Goal: Task Accomplishment & Management: Manage account settings

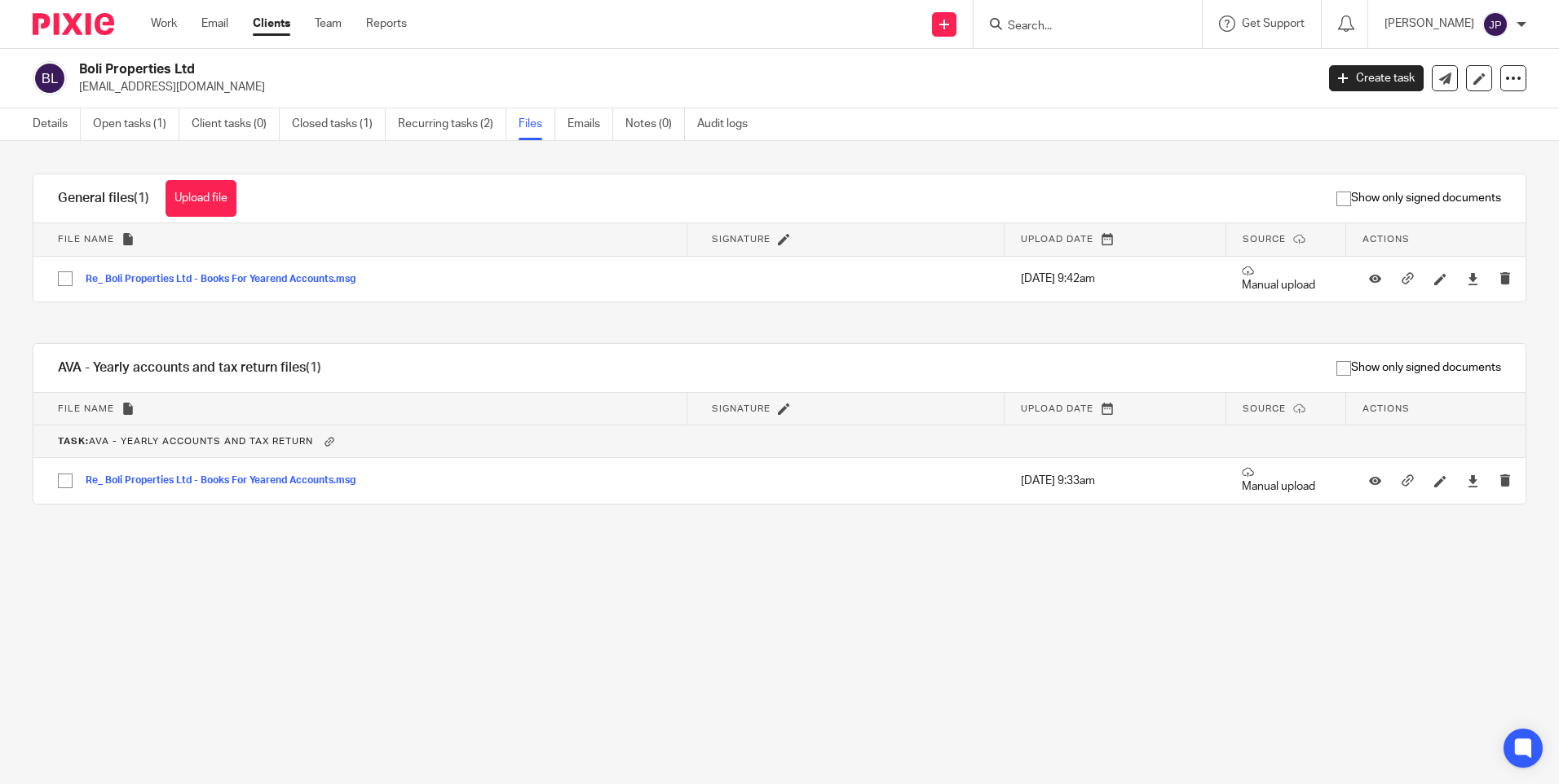
click at [1071, 23] on input "Search" at bounding box center [1079, 27] width 147 height 15
type input "l"
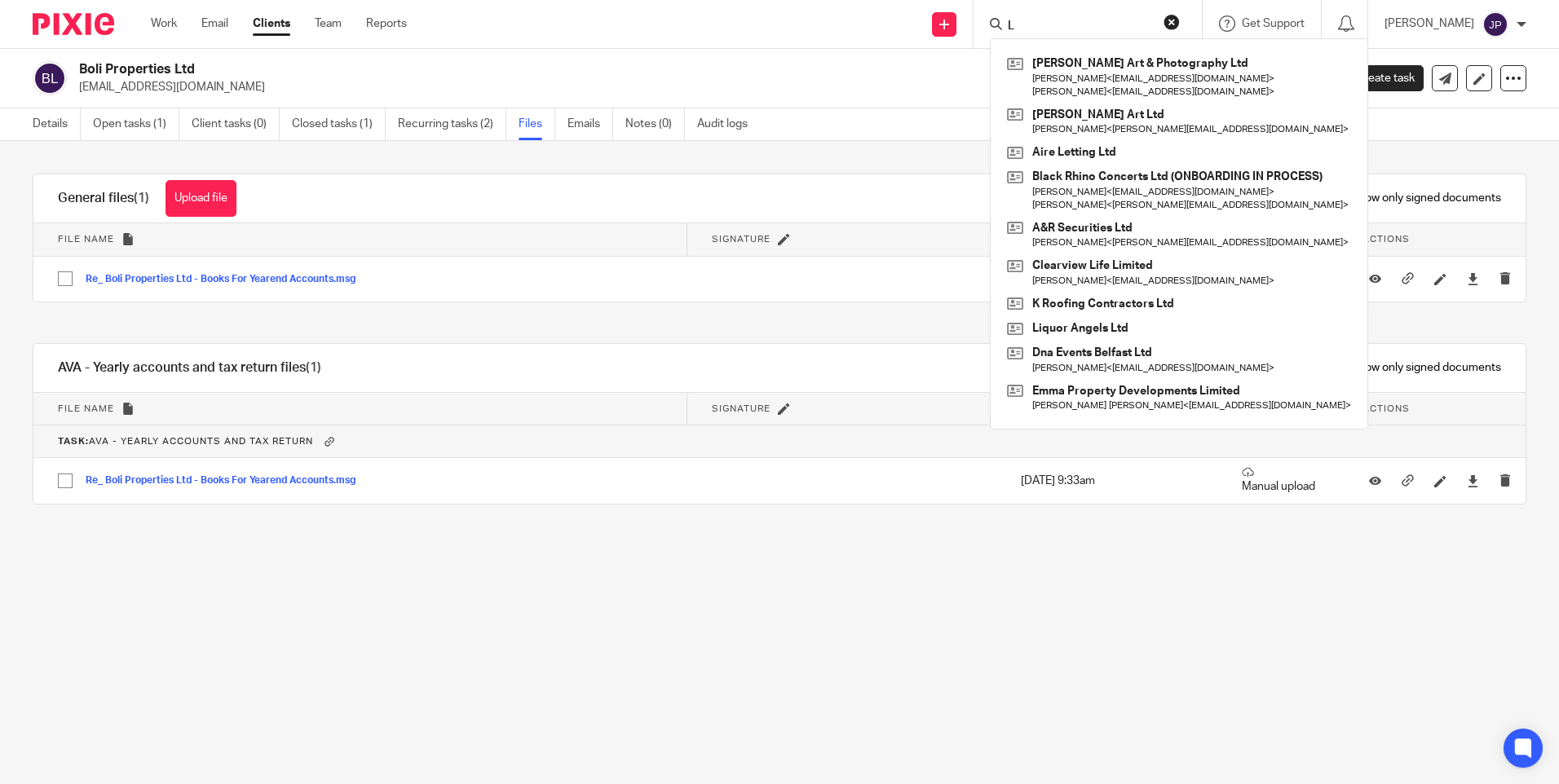
type input "L"
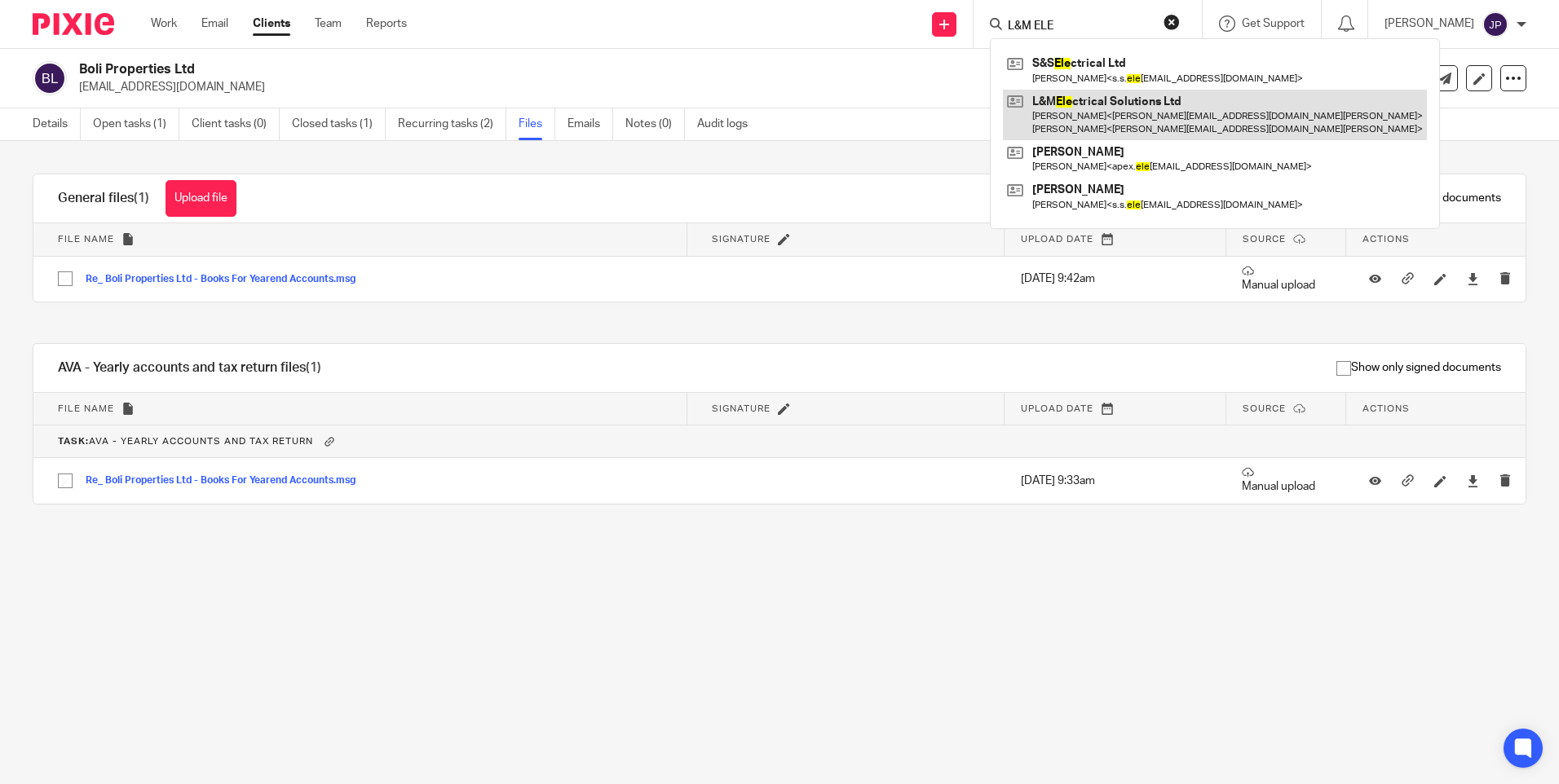
type input "L&M ELE"
click at [1152, 121] on link at bounding box center [1215, 115] width 424 height 50
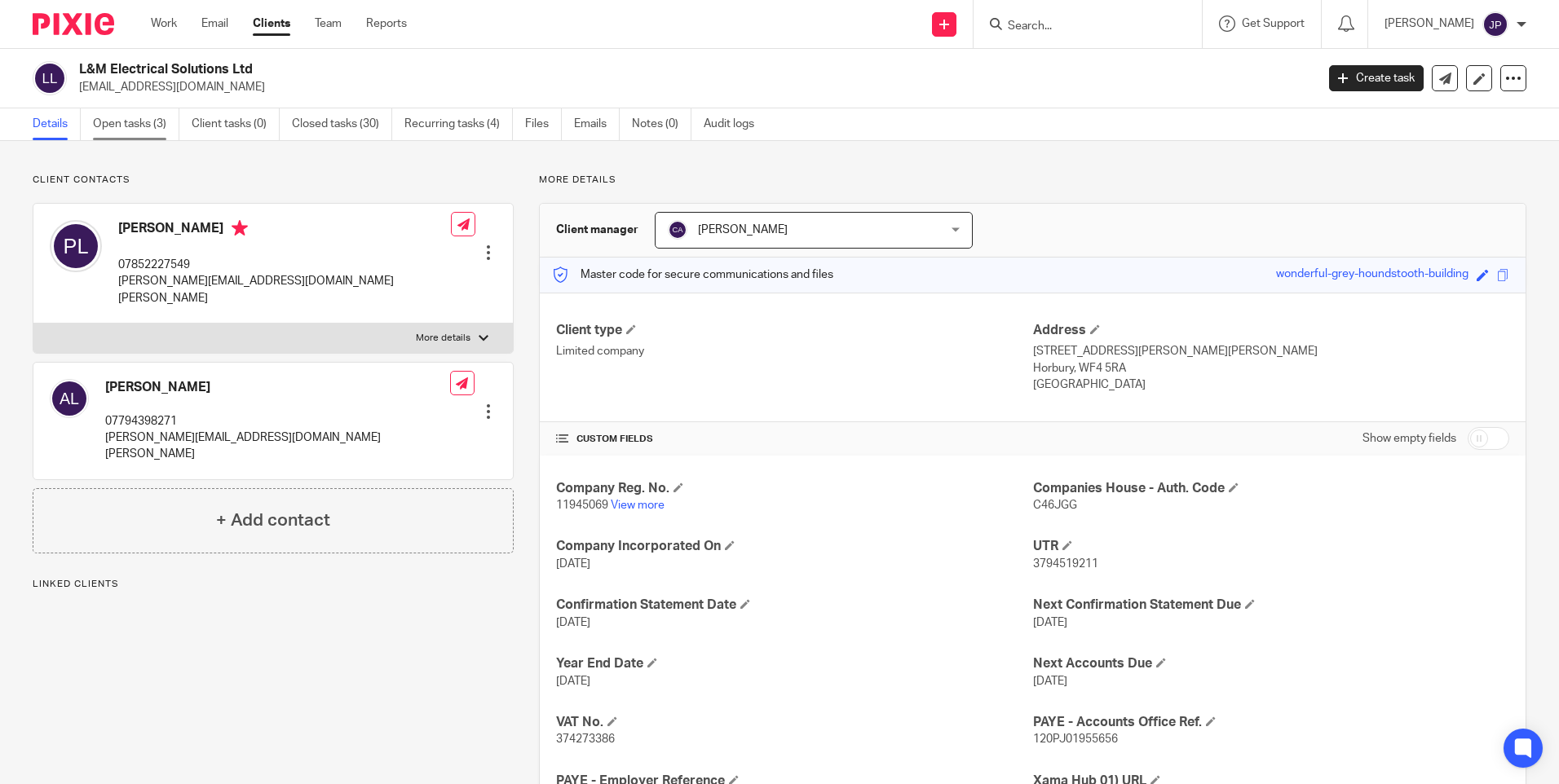
click at [123, 121] on link "Open tasks (3)" at bounding box center [136, 124] width 86 height 32
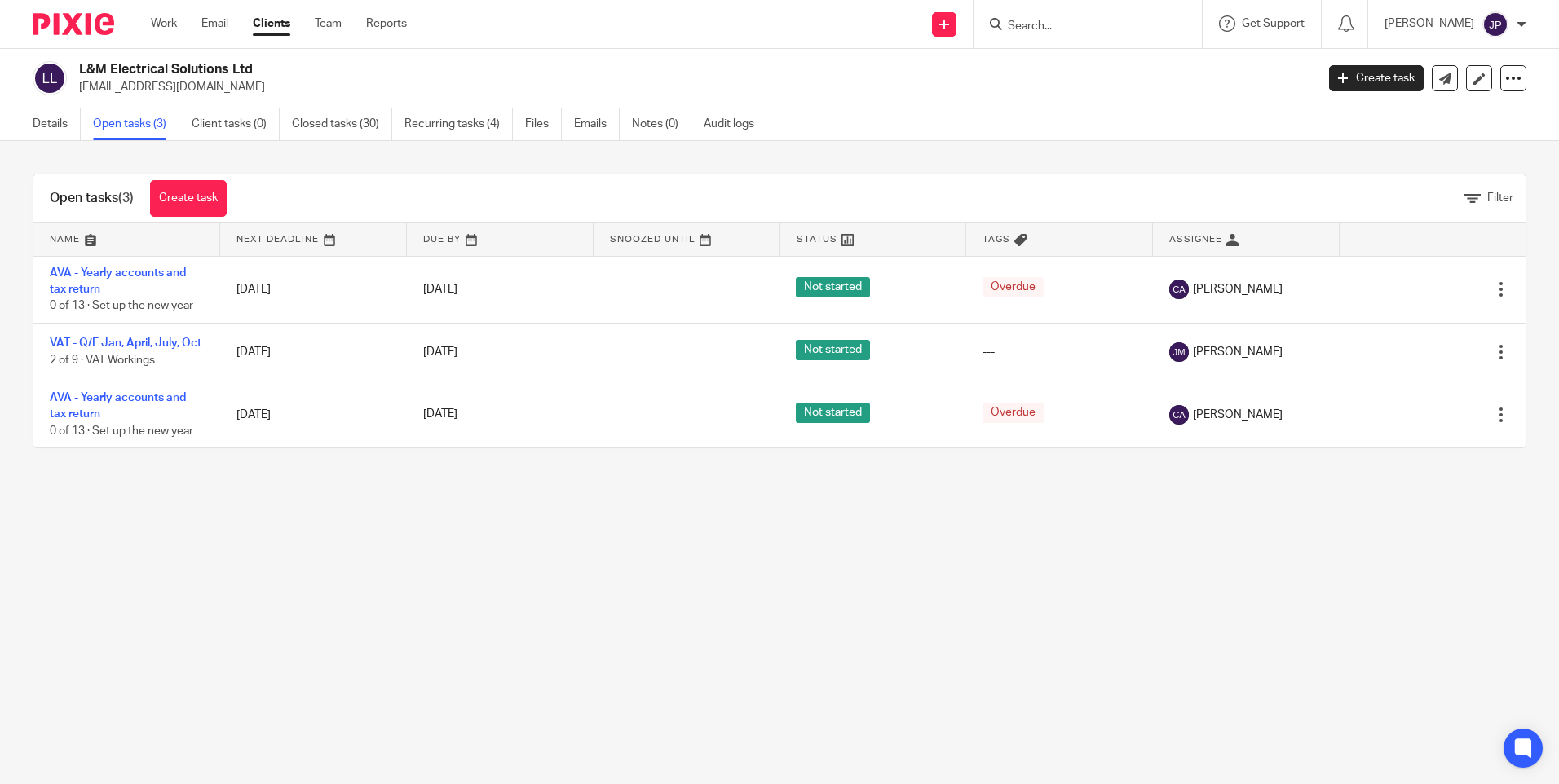
click at [156, 339] on link "VAT - Q/E Jan, April, July, Oct" at bounding box center [125, 343] width 151 height 11
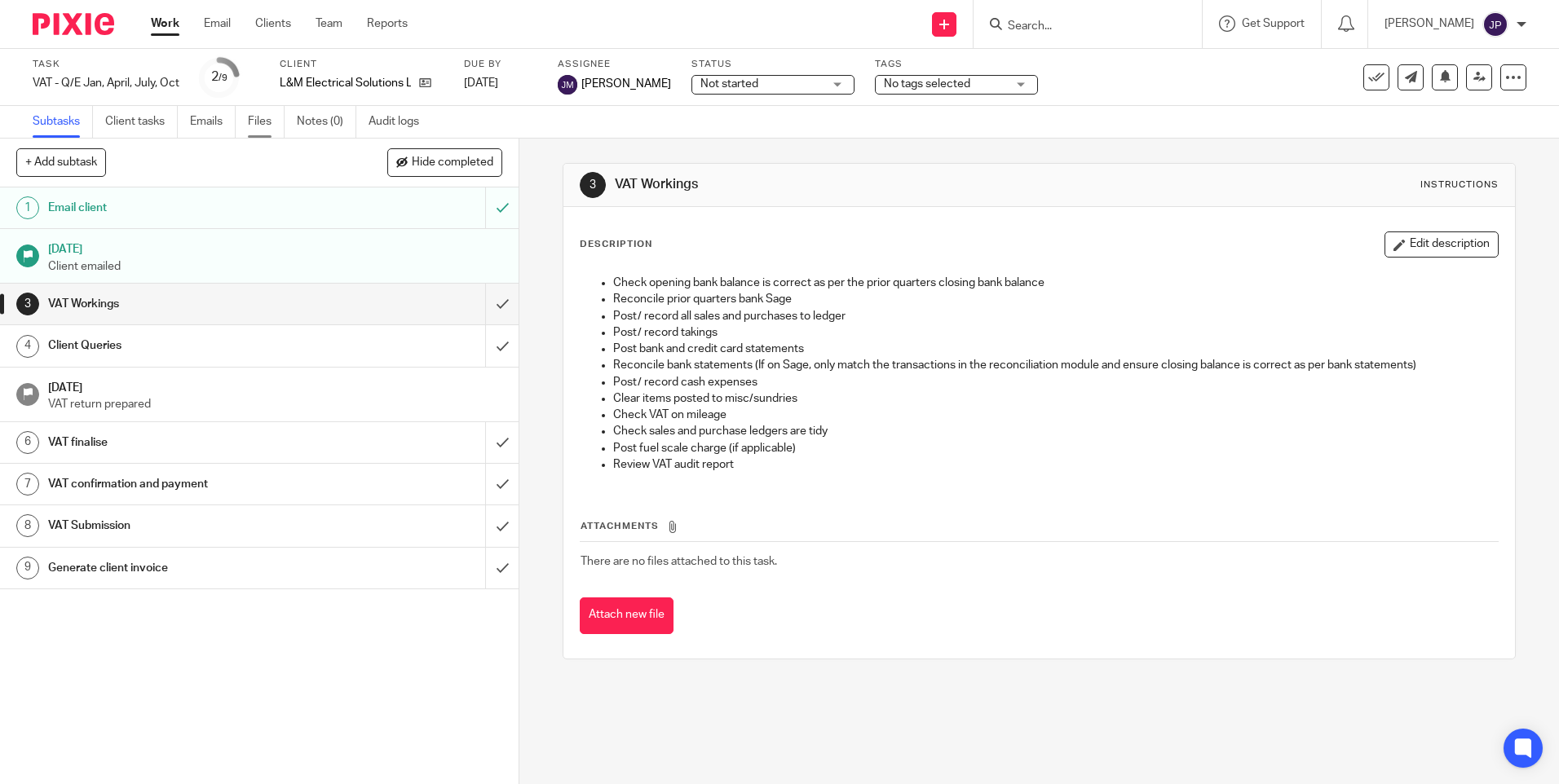
click at [258, 119] on link "Files" at bounding box center [265, 121] width 36 height 32
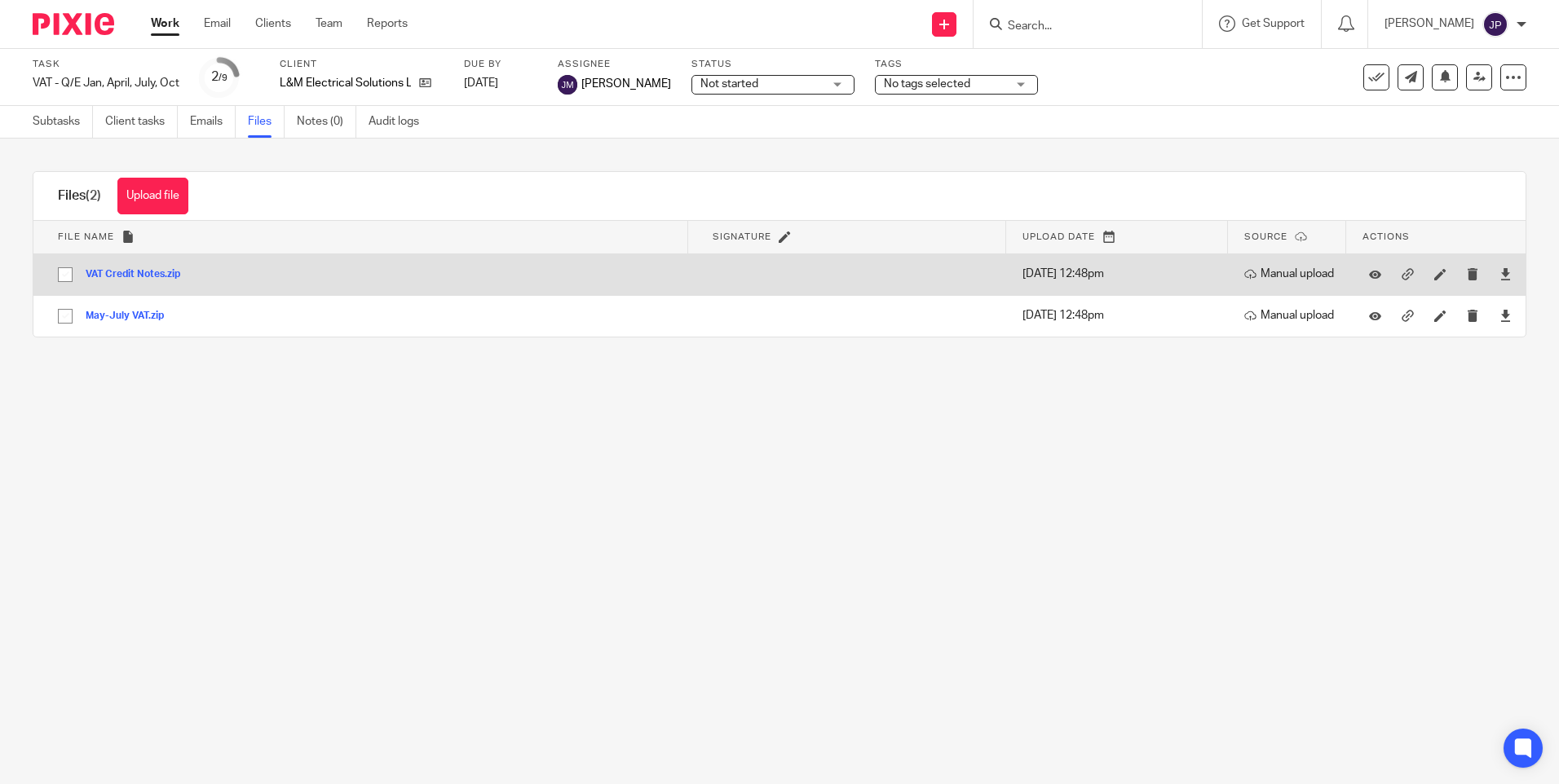
click at [64, 273] on input "checkbox" at bounding box center [64, 274] width 31 height 31
checkbox input "true"
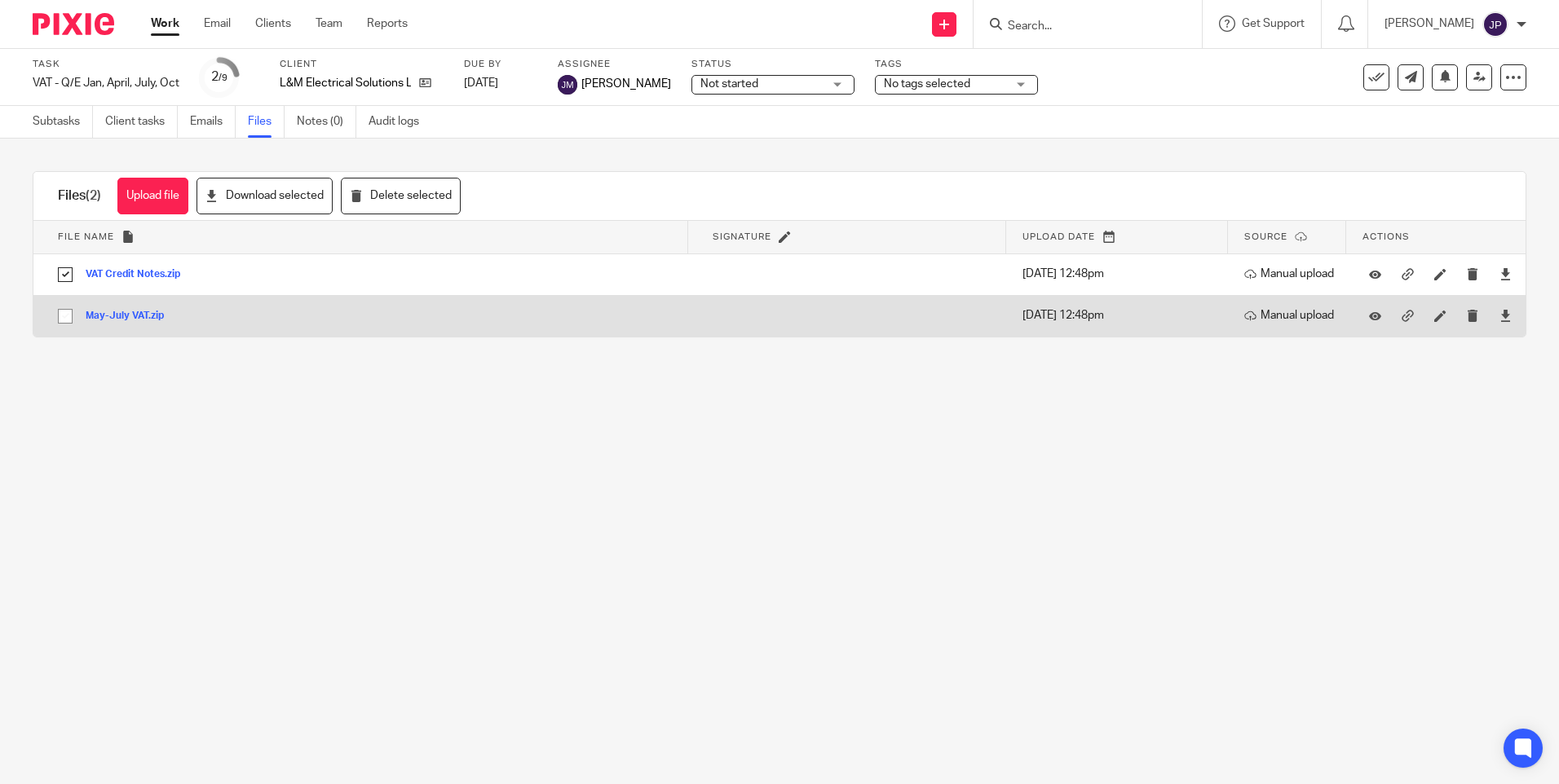
click at [67, 309] on input "checkbox" at bounding box center [64, 316] width 31 height 31
checkbox input "true"
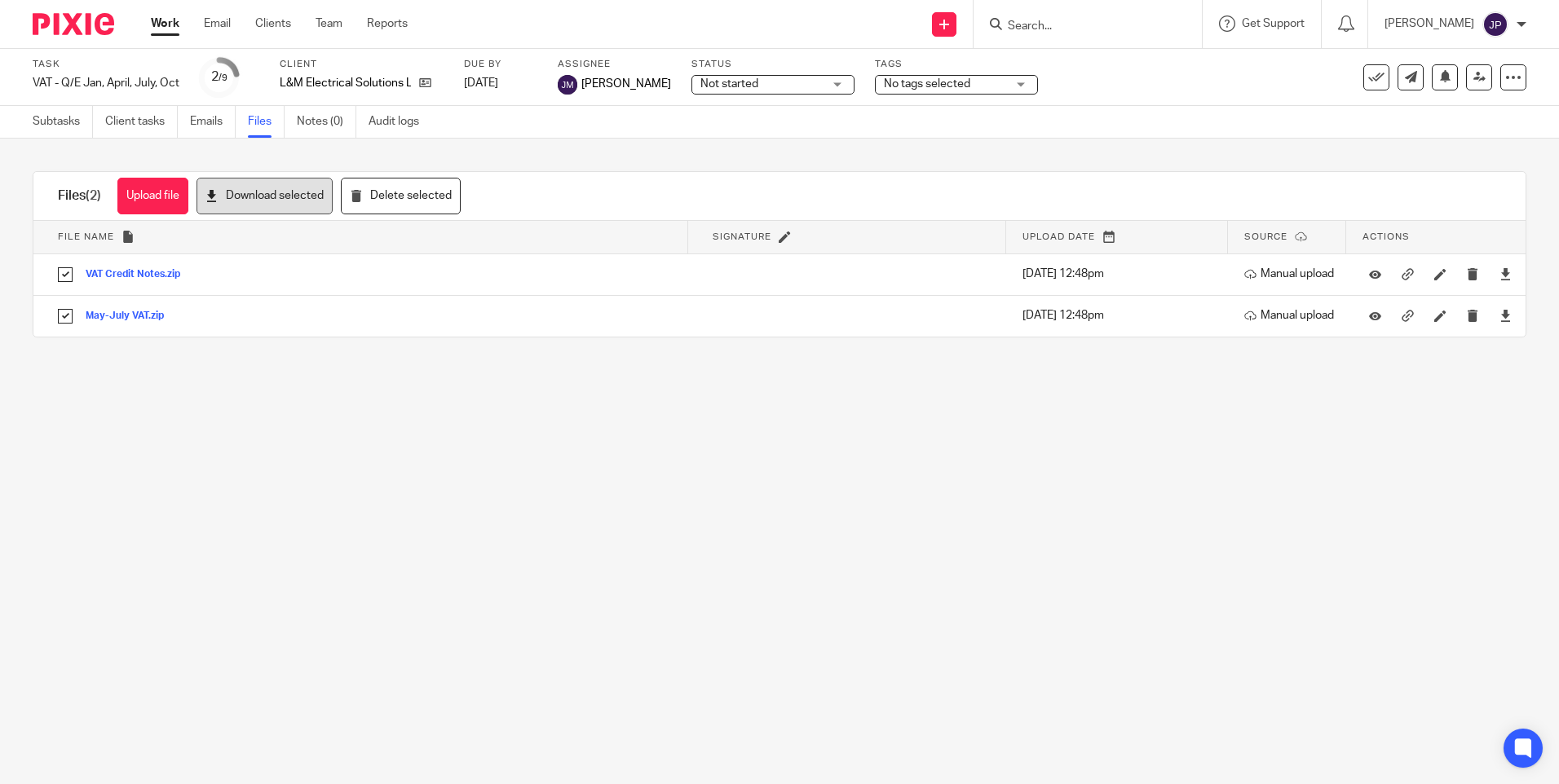
click at [278, 187] on button "Download selected" at bounding box center [265, 195] width 136 height 36
